Goal: Task Accomplishment & Management: Use online tool/utility

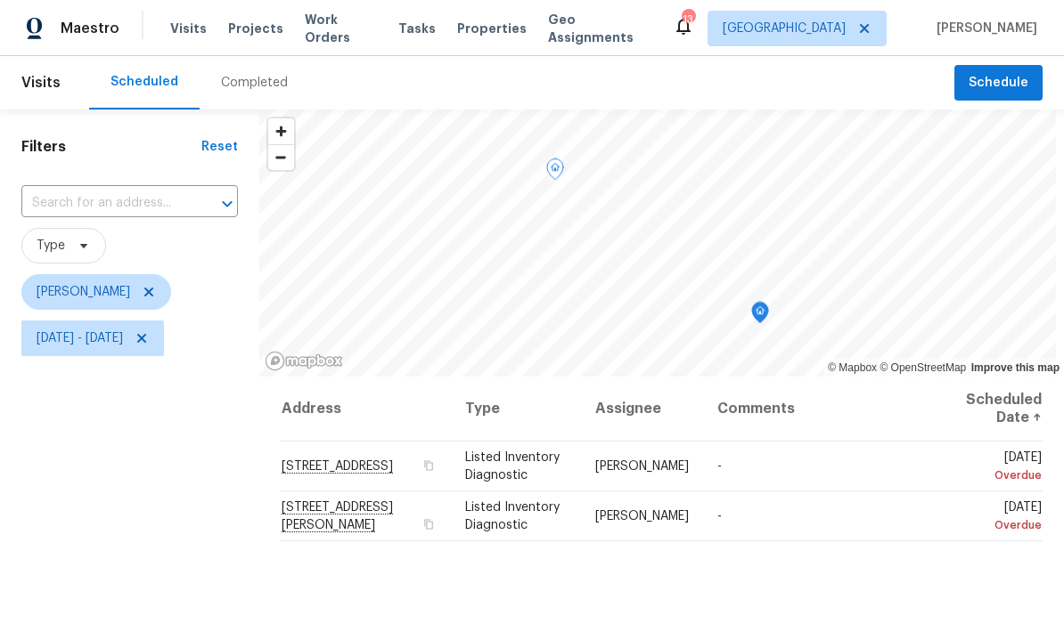
click at [0, 0] on icon at bounding box center [0, 0] width 0 height 0
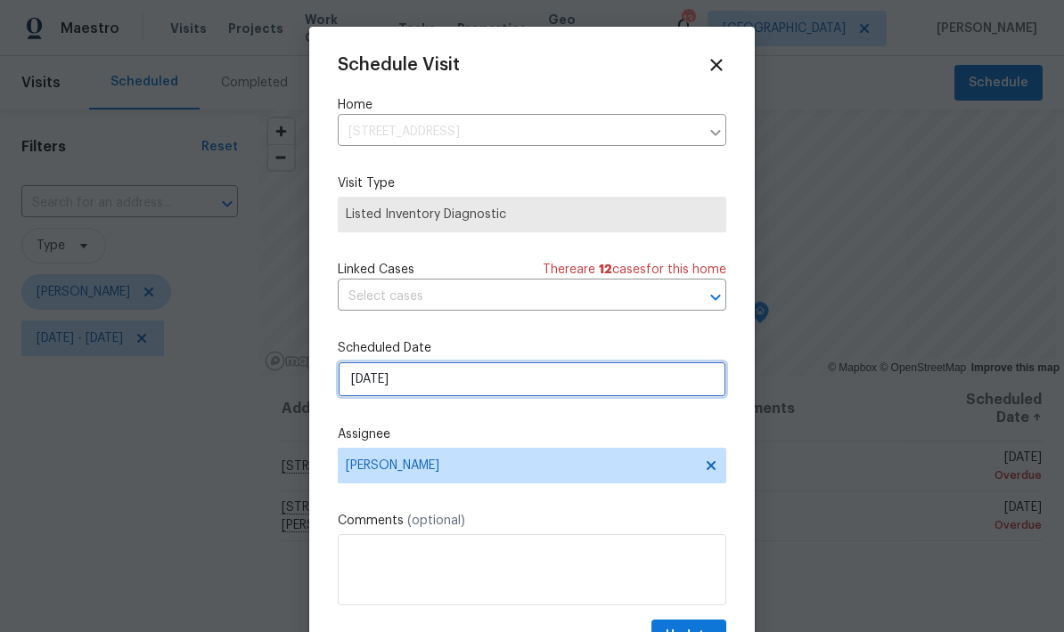
click at [675, 390] on input "[DATE]" at bounding box center [532, 380] width 388 height 36
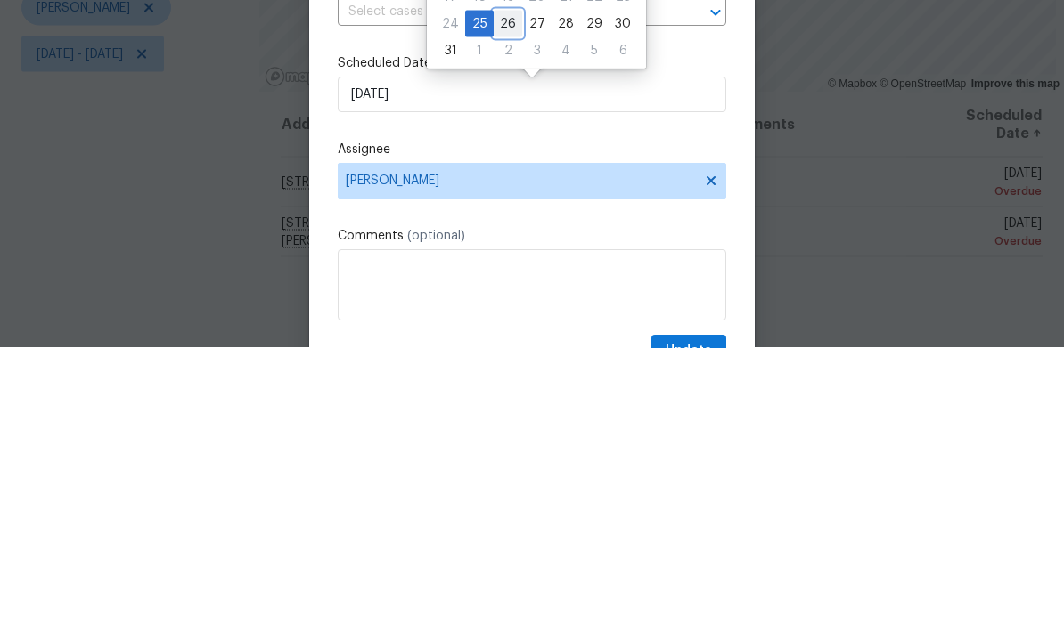
click at [500, 296] on div "26" at bounding box center [508, 308] width 29 height 25
type input "[DATE]"
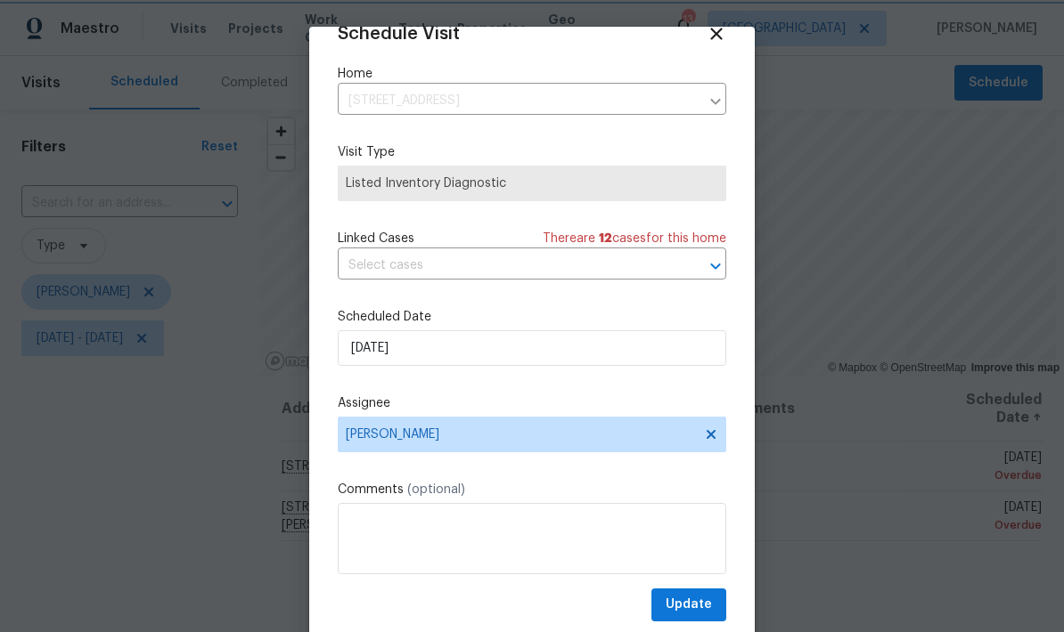
scroll to position [35, 0]
click at [698, 600] on span "Update" at bounding box center [688, 605] width 46 height 22
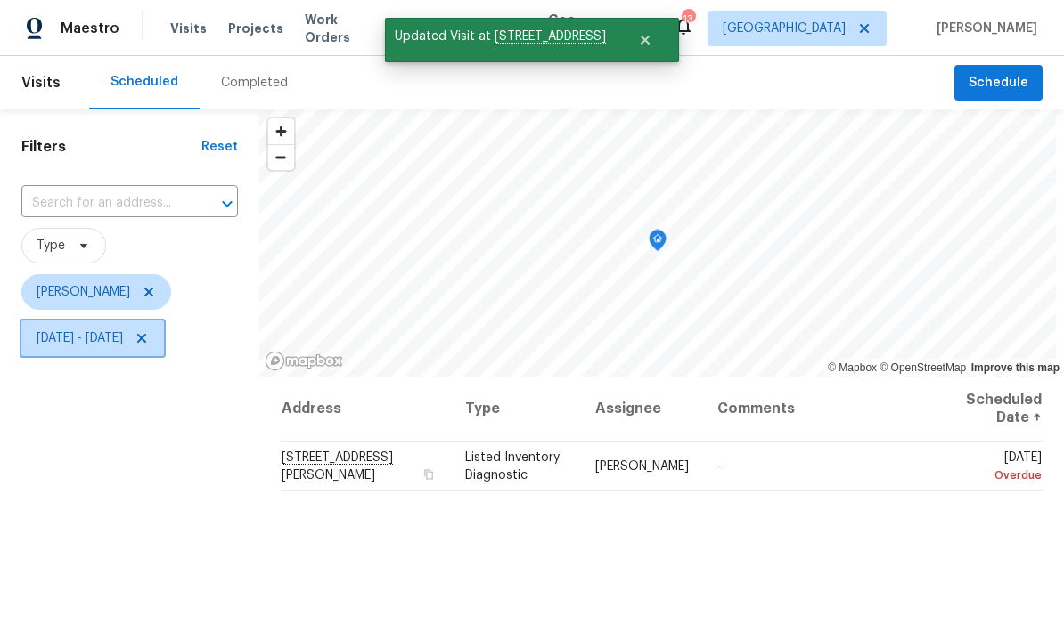
click at [123, 330] on span "Mon, Aug 25 - Mon, Aug 25" at bounding box center [80, 339] width 86 height 18
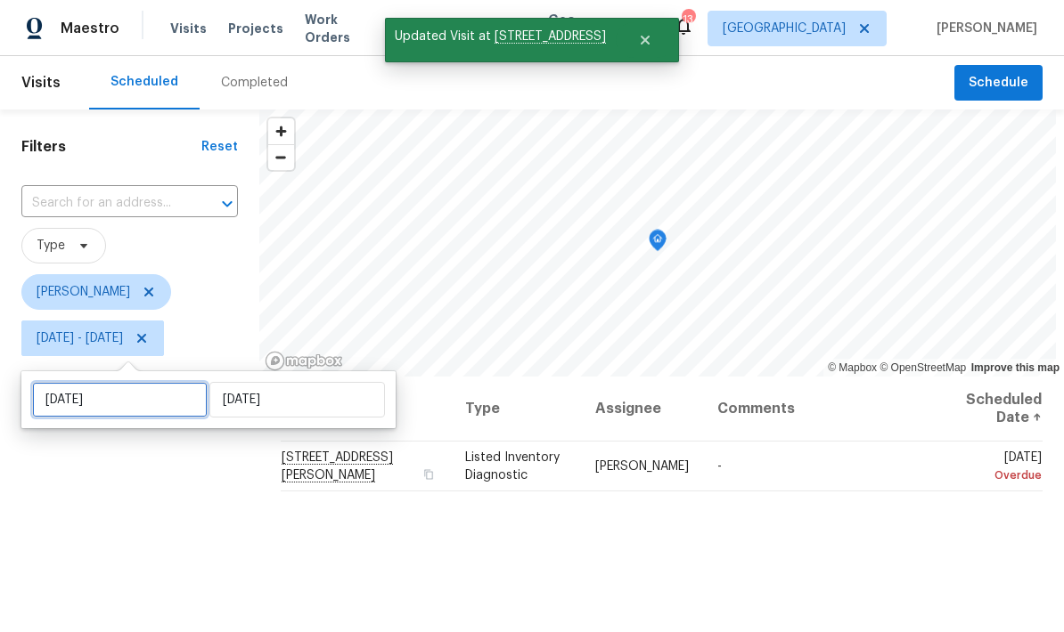
click at [175, 382] on input "Mon, Aug 25" at bounding box center [119, 400] width 175 height 36
select select "7"
select select "2025"
select select "8"
select select "2025"
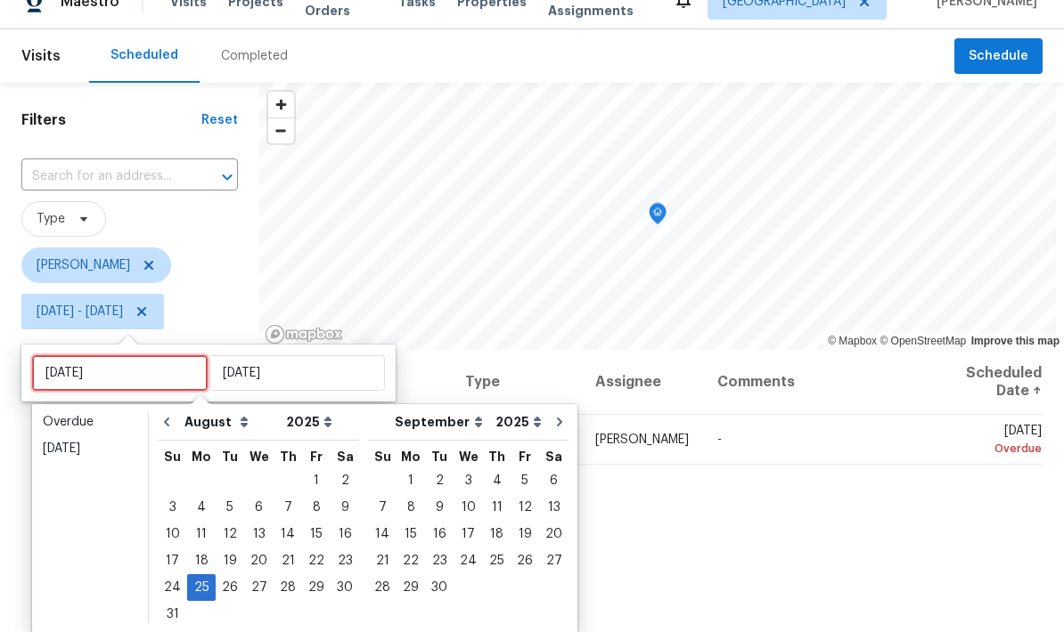
type input "[DATE]"
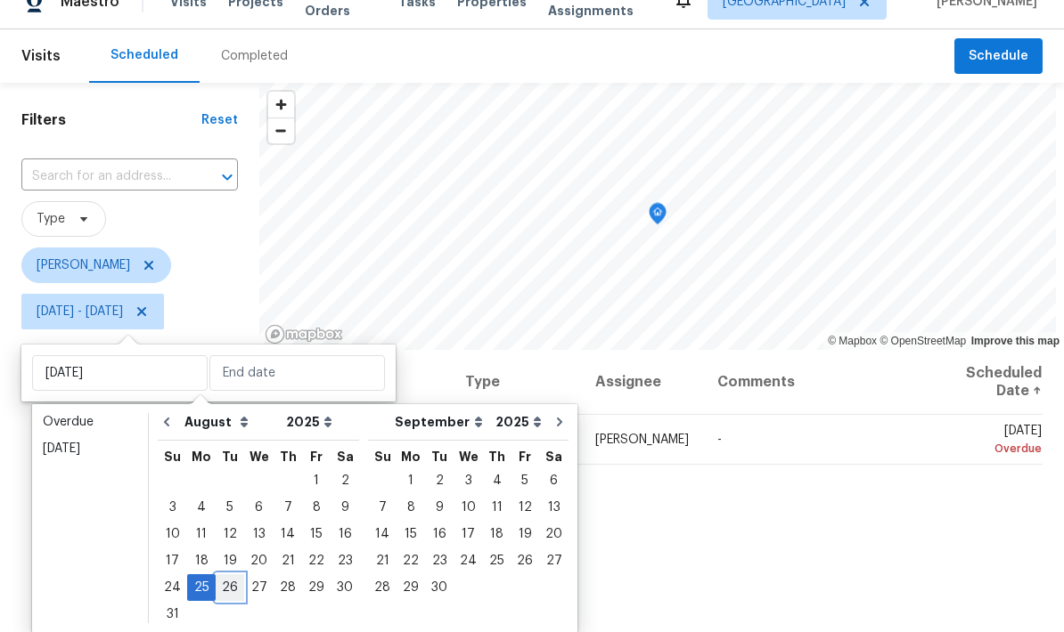
click at [225, 575] on div "26" at bounding box center [230, 587] width 29 height 25
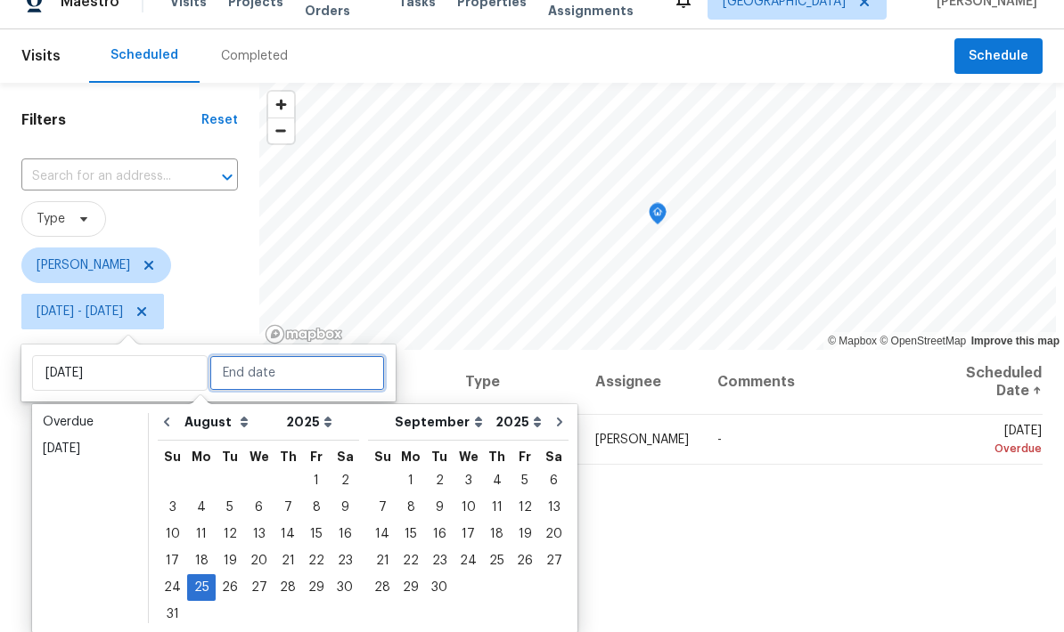
type input "[DATE]"
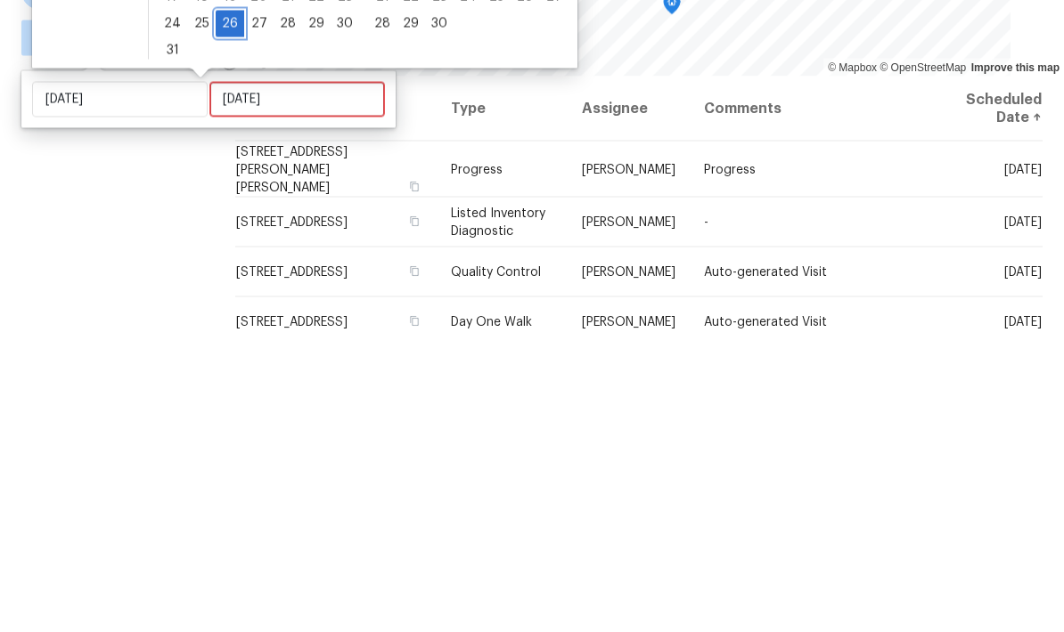
click at [217, 312] on div "26" at bounding box center [230, 324] width 29 height 25
type input "[DATE]"
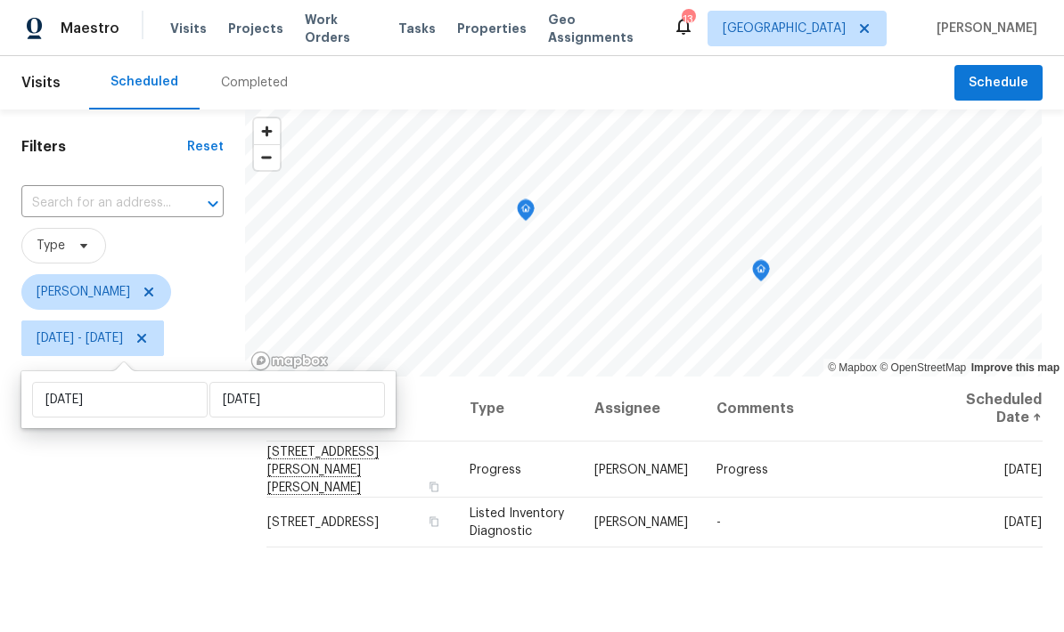
click at [237, 568] on div "Filters Reset ​ Type Jeffrey Lenz Tue, Aug 26 - Tue, Aug 26" at bounding box center [122, 496] width 245 height 773
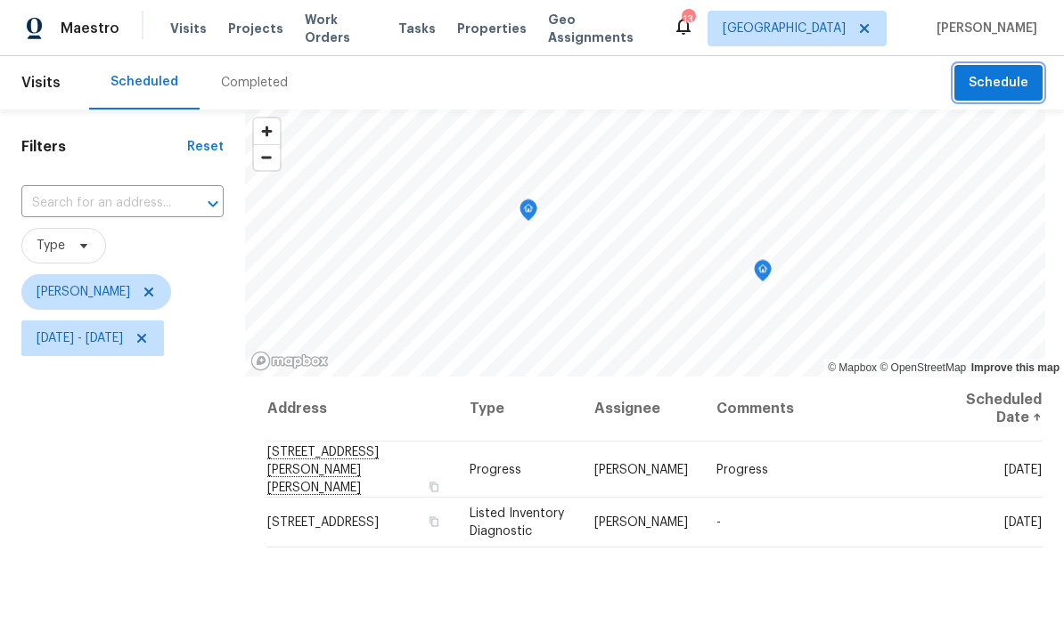
click at [997, 88] on span "Schedule" at bounding box center [998, 83] width 60 height 22
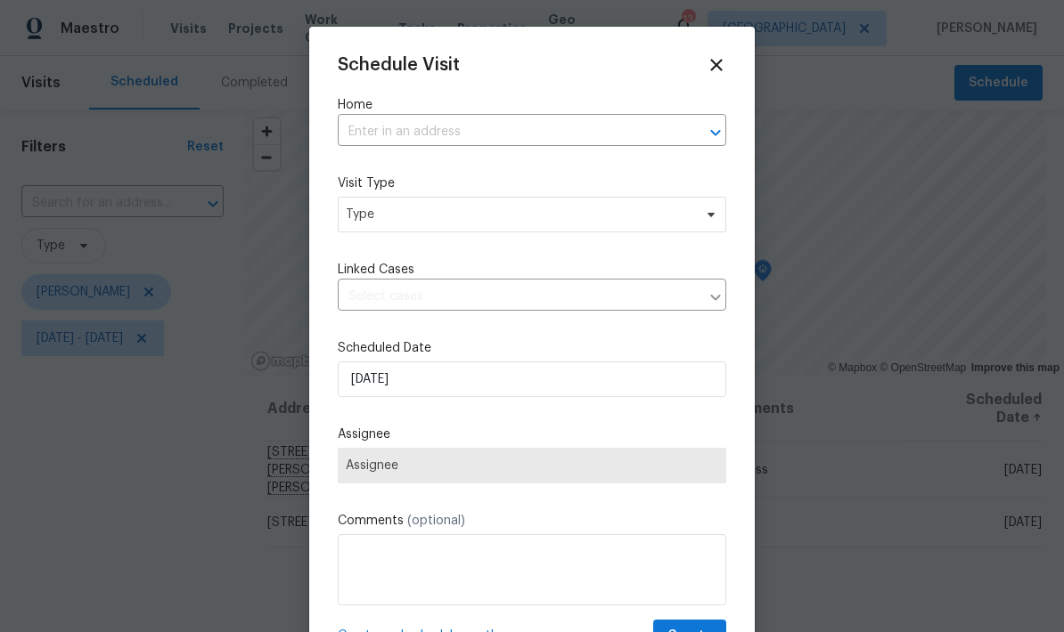
click at [686, 141] on div at bounding box center [703, 132] width 46 height 25
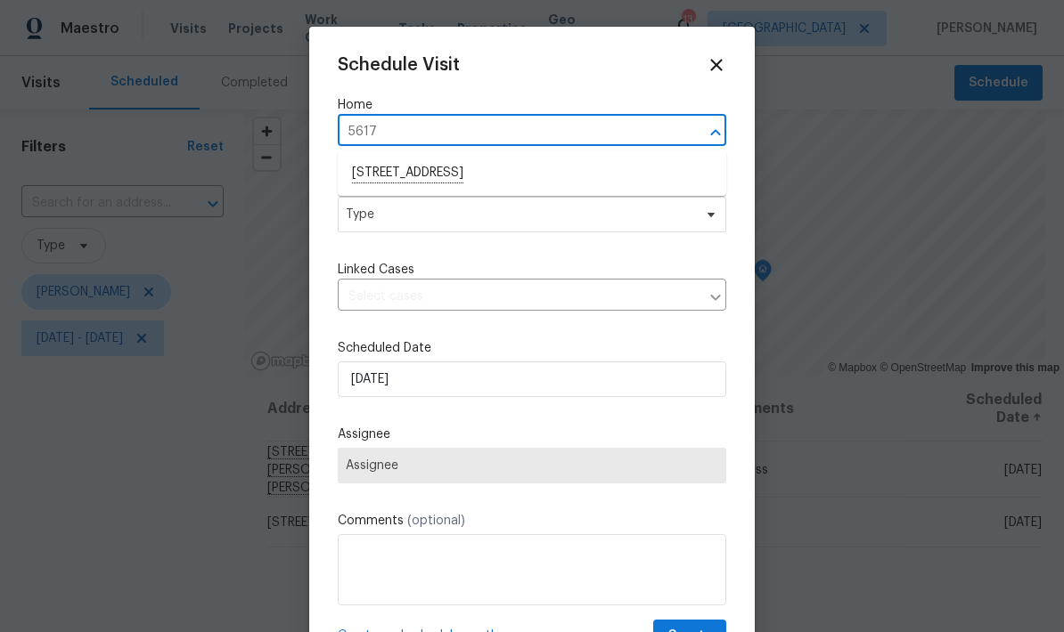
click at [713, 135] on icon "Close" at bounding box center [715, 132] width 10 height 6
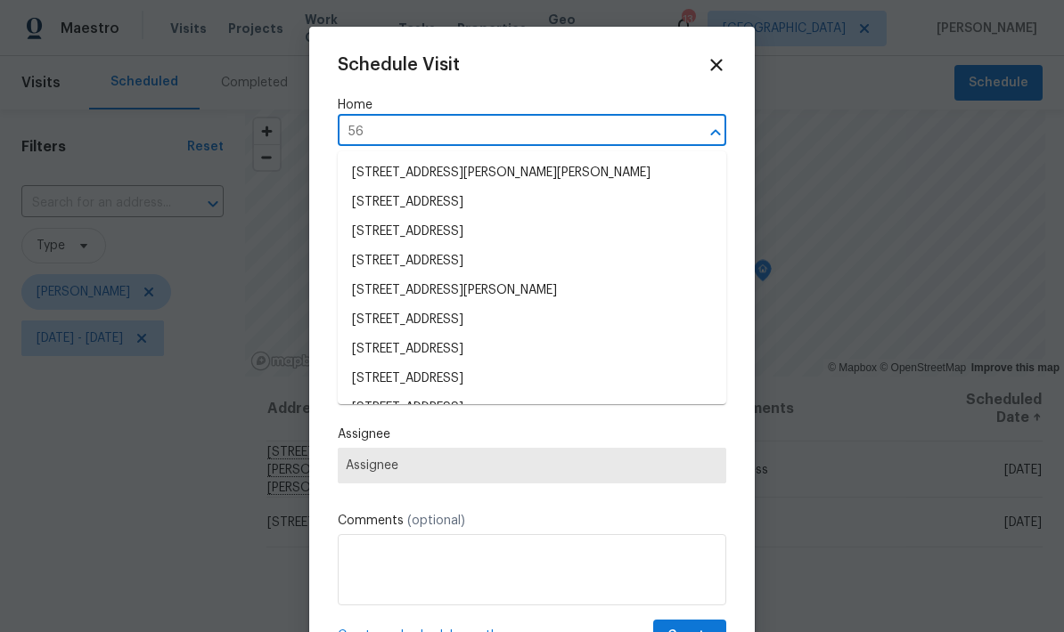
type input "5"
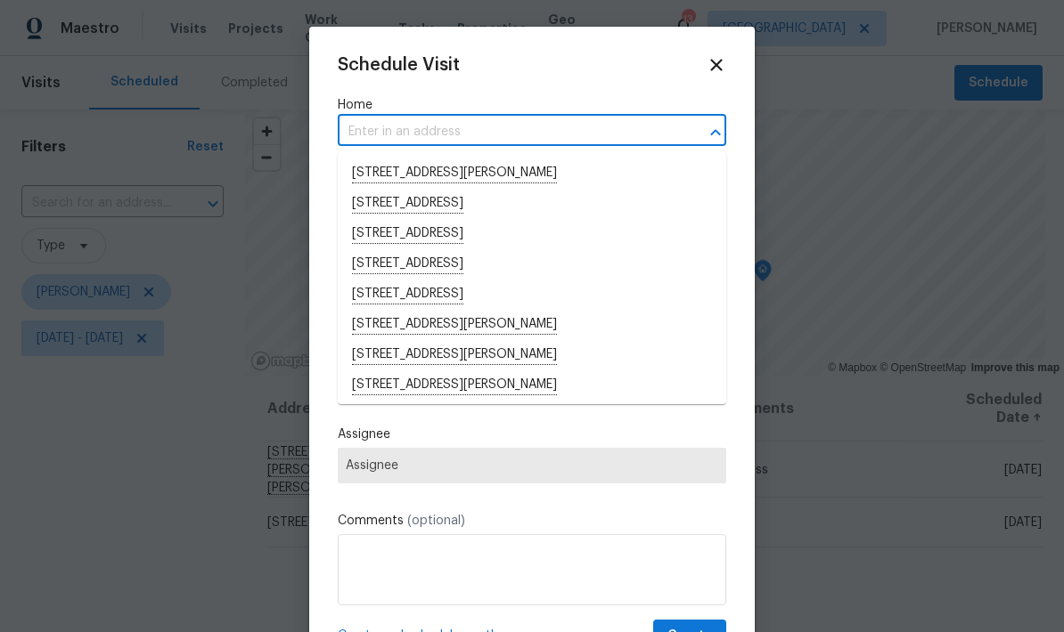
click at [495, 103] on label "Home" at bounding box center [532, 105] width 388 height 18
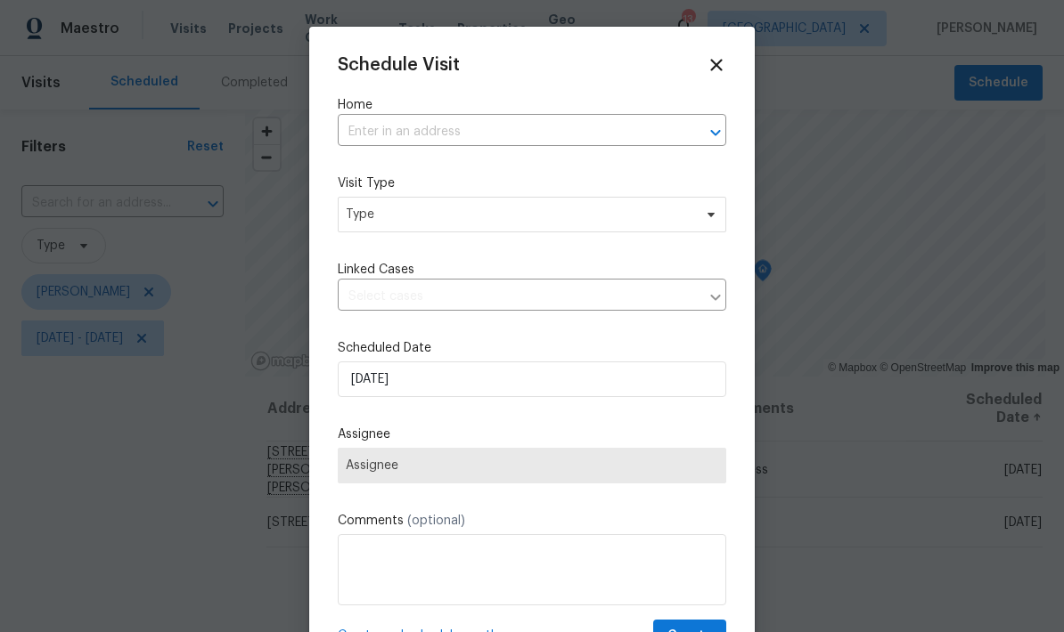
click at [495, 102] on label "Home" at bounding box center [532, 105] width 388 height 18
click at [645, 120] on input "text" at bounding box center [507, 132] width 339 height 28
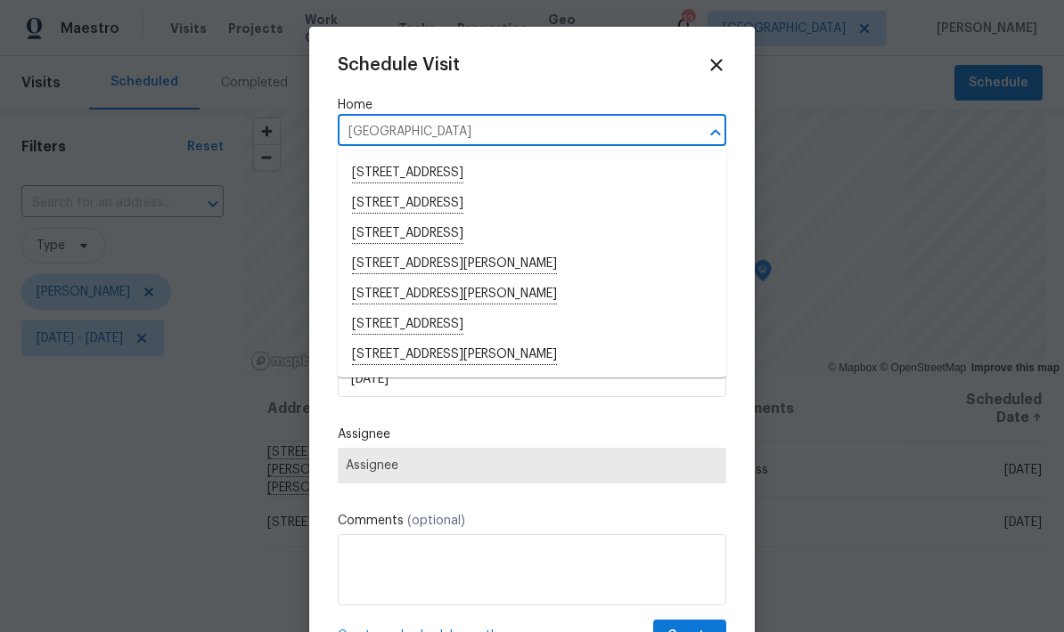
type input "[GEOGRAPHIC_DATA]"
click at [505, 174] on li "5749 27th Ave S, Minneapolis, MN 55417" at bounding box center [532, 174] width 388 height 30
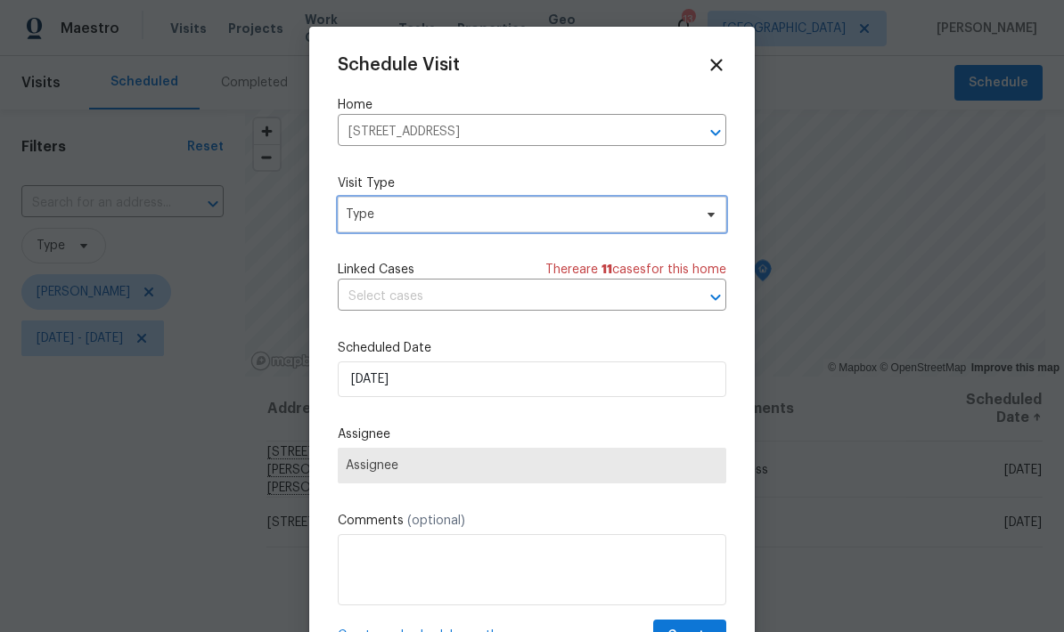
click at [616, 229] on span "Type" at bounding box center [532, 215] width 388 height 36
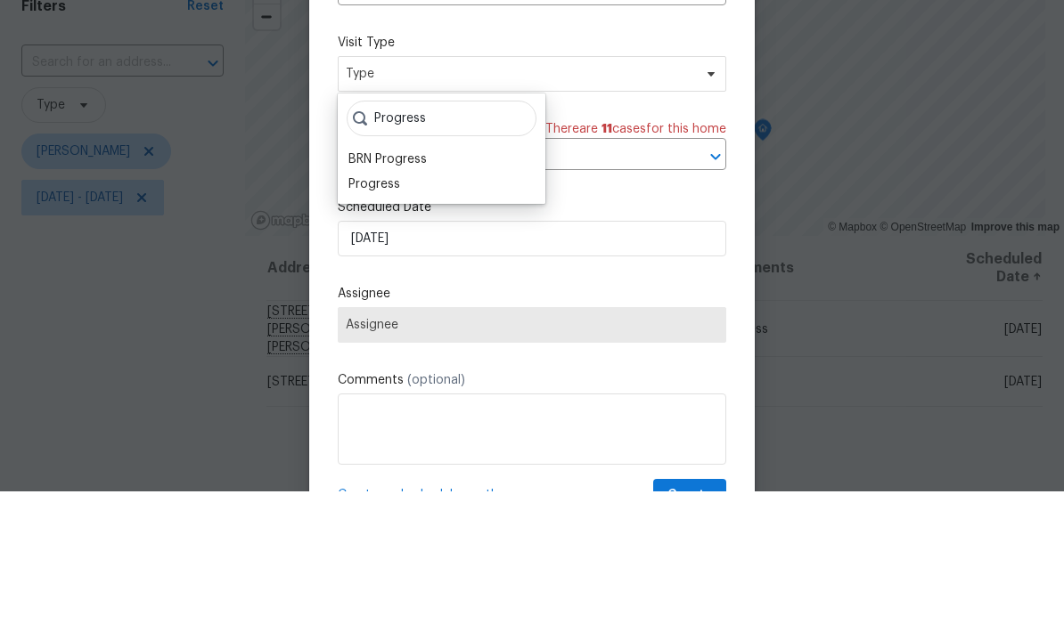
type input "Progress"
click at [415, 313] on div "Progress" at bounding box center [441, 325] width 197 height 25
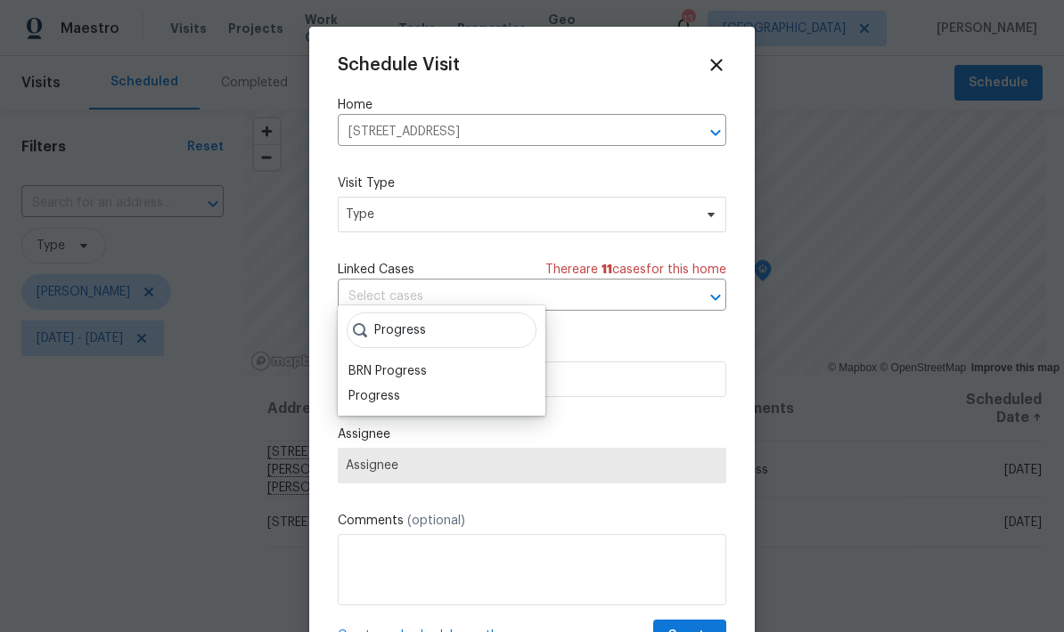
click at [391, 387] on div "Progress" at bounding box center [374, 396] width 52 height 18
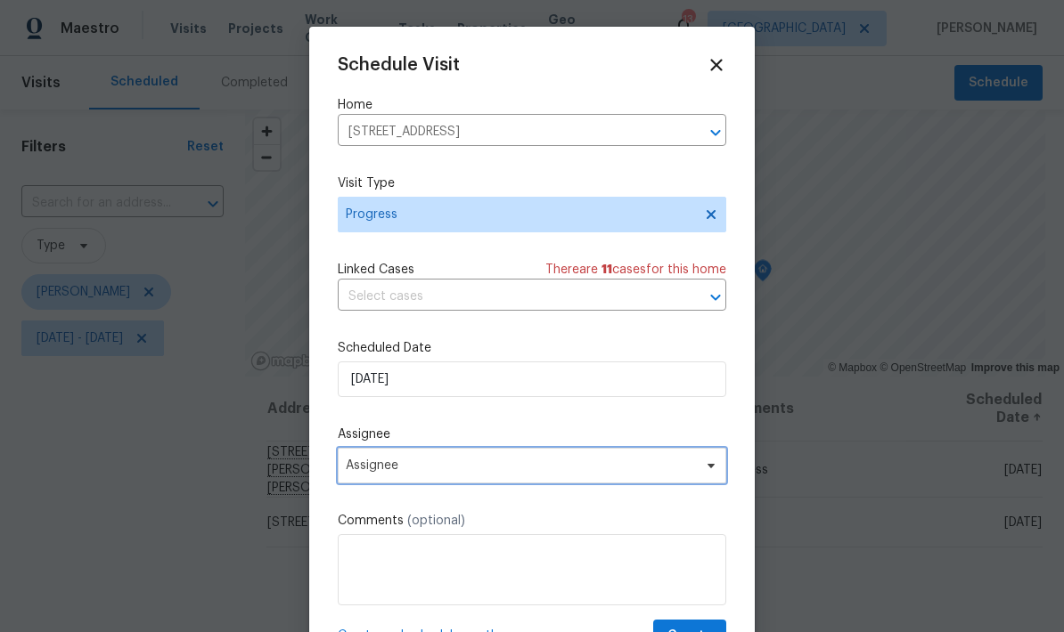
click at [470, 473] on span "Assignee" at bounding box center [520, 466] width 349 height 14
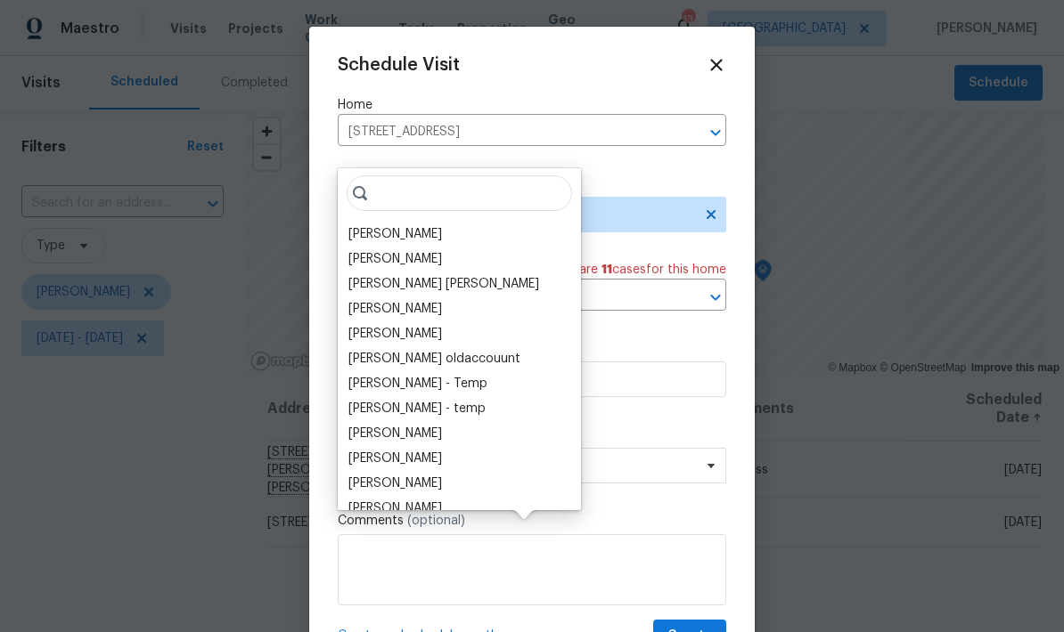
click at [447, 222] on div "[PERSON_NAME]" at bounding box center [459, 234] width 232 height 25
click at [446, 222] on div "[PERSON_NAME]" at bounding box center [459, 234] width 232 height 25
click at [412, 225] on div "[PERSON_NAME]" at bounding box center [395, 234] width 94 height 18
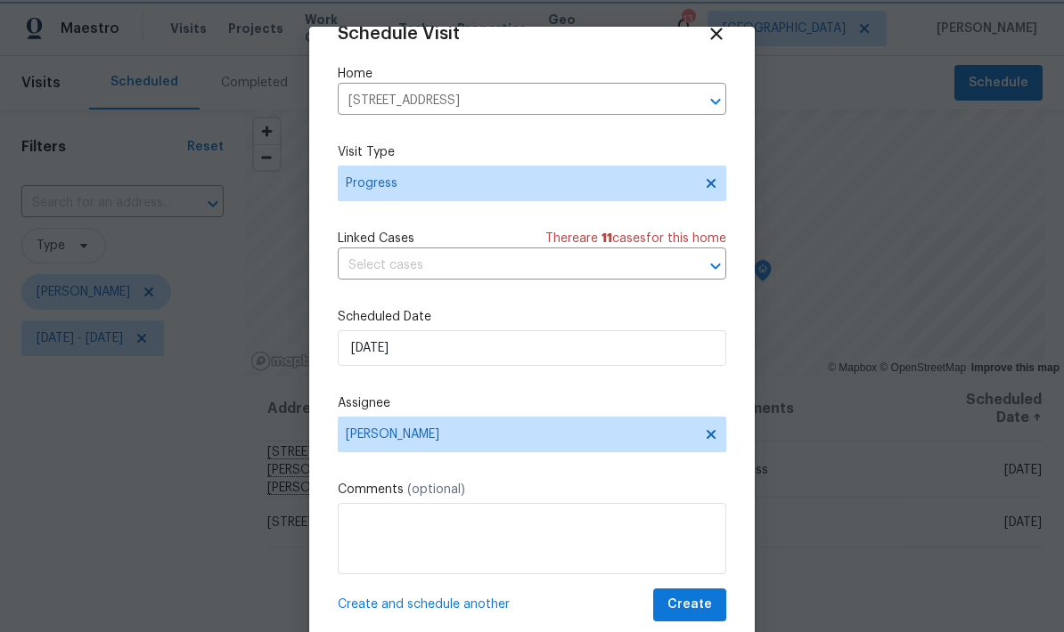
scroll to position [35, 0]
click at [700, 609] on span "Create" at bounding box center [689, 605] width 45 height 22
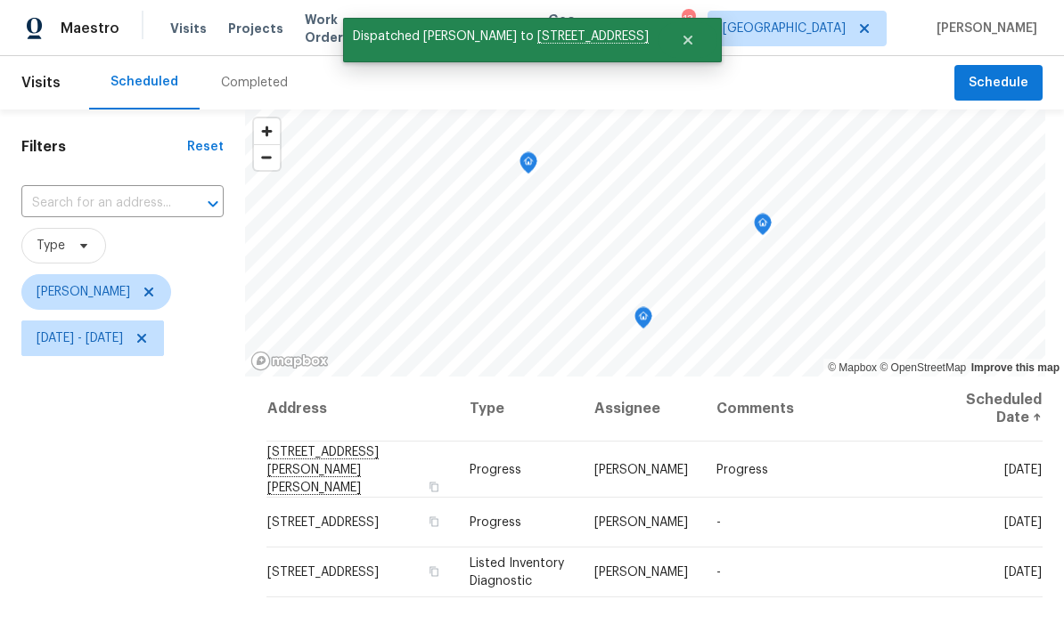
click at [209, 495] on div "Filters Reset ​ Type Jeffrey Lenz Tue, Aug 26 - Tue, Aug 26" at bounding box center [122, 496] width 245 height 773
